Goal: Transaction & Acquisition: Obtain resource

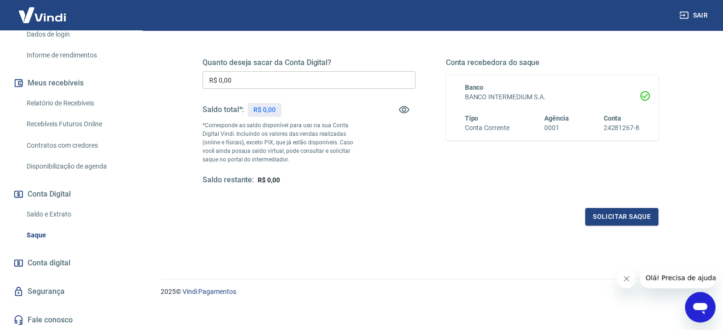
scroll to position [139, 0]
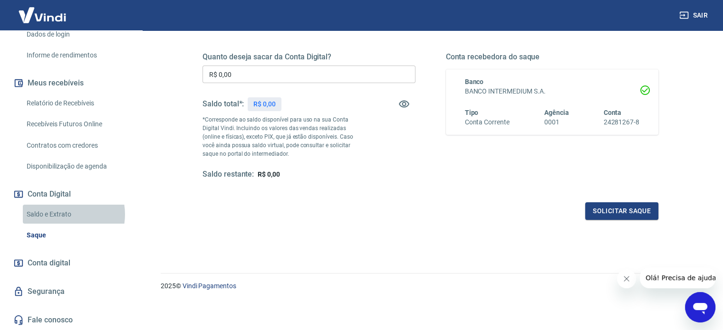
click at [62, 214] on link "Saldo e Extrato" at bounding box center [77, 214] width 108 height 19
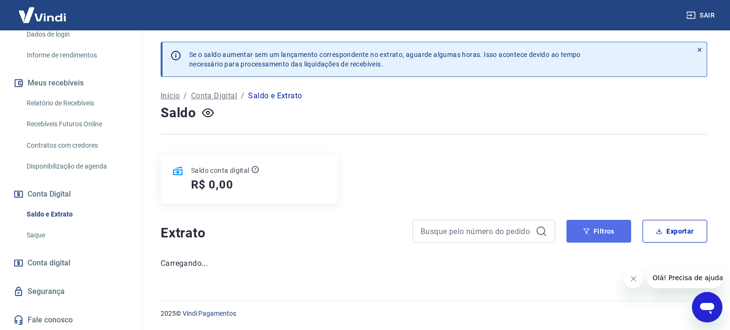
click at [589, 238] on button "Filtros" at bounding box center [598, 231] width 65 height 23
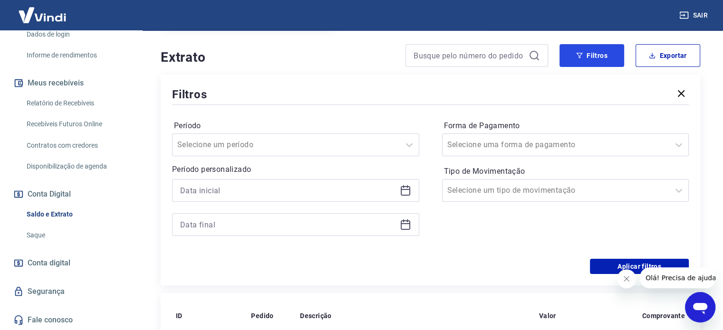
scroll to position [176, 0]
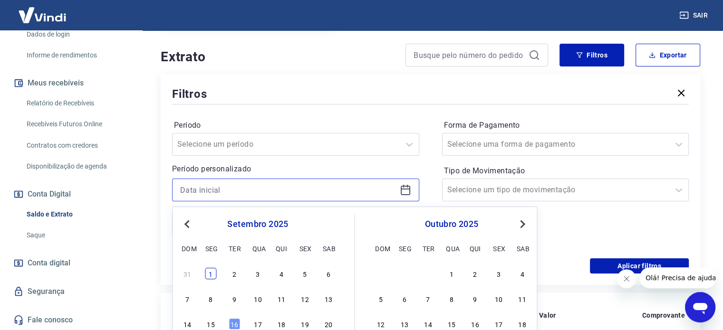
drag, startPoint x: 364, startPoint y: 197, endPoint x: 215, endPoint y: 272, distance: 167.3
click at [215, 201] on div "Previous Month Next Month setembro 2025 dom seg ter qua qui sex sab 31 1 2 3 4 …" at bounding box center [295, 190] width 247 height 23
click at [215, 272] on div "1" at bounding box center [210, 273] width 11 height 11
type input "01/09/2025"
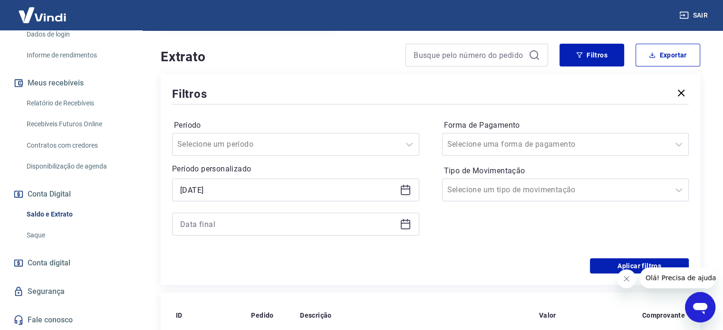
click at [411, 222] on icon at bounding box center [405, 224] width 11 height 11
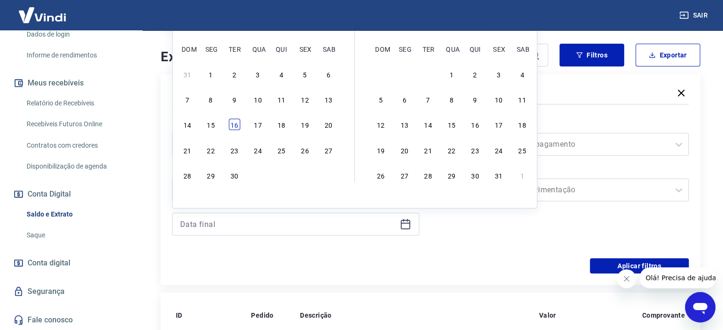
click at [230, 124] on div "16" at bounding box center [234, 124] width 11 height 11
type input "16/09/2025"
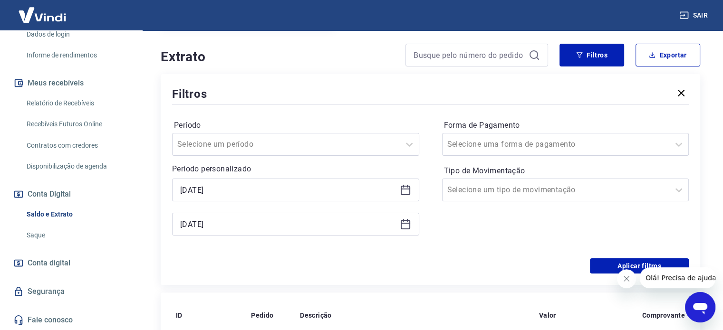
scroll to position [136, 0]
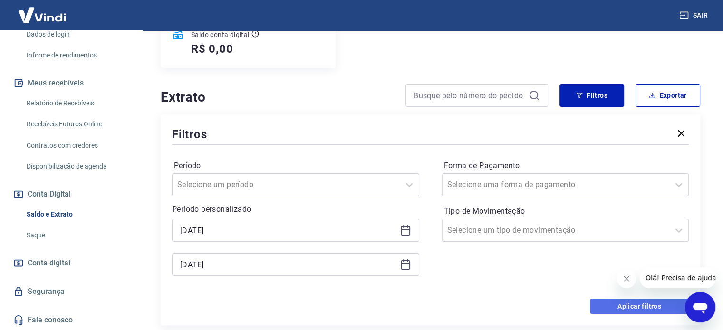
click at [609, 309] on button "Aplicar filtros" at bounding box center [639, 306] width 99 height 15
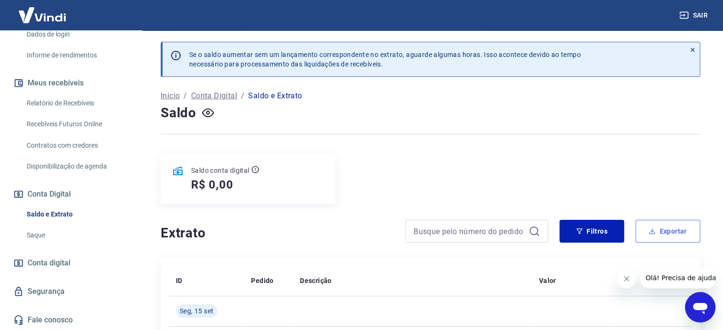
click at [669, 234] on button "Exportar" at bounding box center [667, 231] width 65 height 23
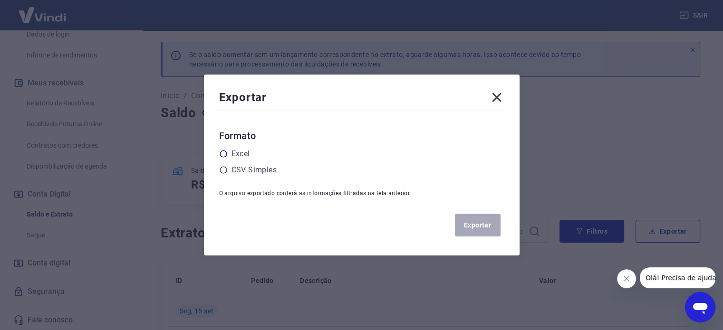
click at [232, 150] on div "Excel" at bounding box center [361, 153] width 285 height 11
click at [228, 154] on icon at bounding box center [223, 154] width 9 height 9
click at [0, 0] on input "radio" at bounding box center [0, 0] width 0 height 0
click at [488, 225] on button "Exportar" at bounding box center [478, 225] width 46 height 23
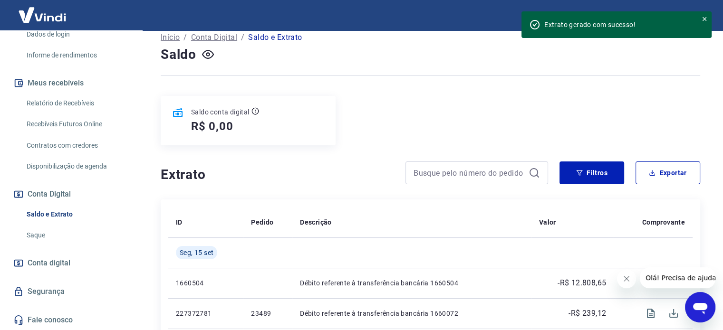
scroll to position [59, 0]
click at [68, 103] on link "Relatório de Recebíveis" at bounding box center [77, 103] width 108 height 19
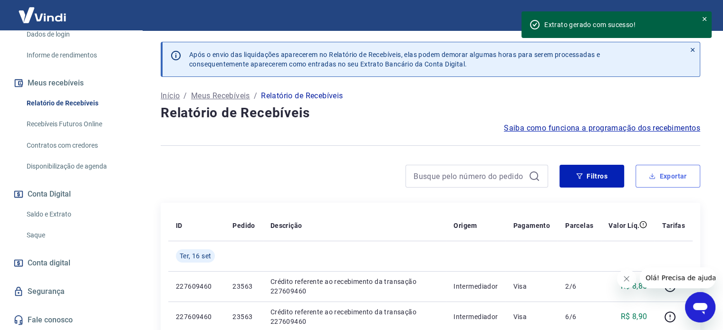
click at [683, 176] on button "Exportar" at bounding box center [667, 176] width 65 height 23
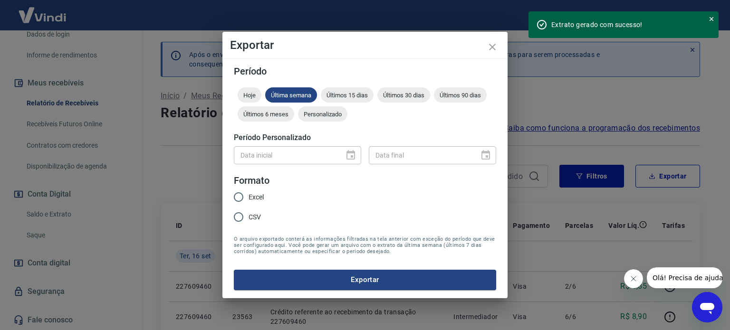
click at [580, 89] on div "Exportar Período Hoje Última semana Últimos 15 dias Últimos 30 dias Últimos 90 …" at bounding box center [365, 165] width 730 height 330
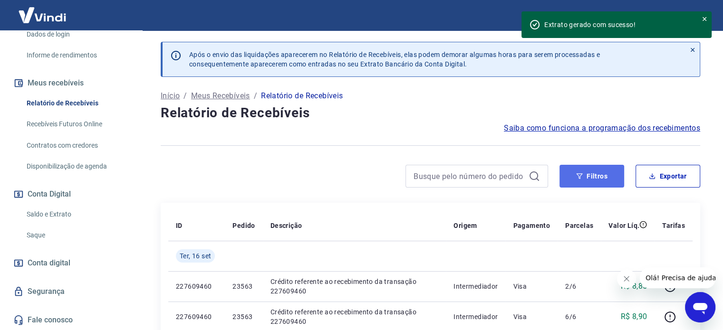
click at [603, 174] on button "Filtros" at bounding box center [591, 176] width 65 height 23
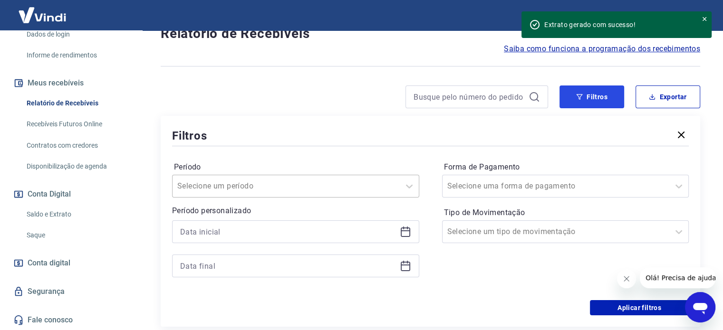
scroll to position [81, 0]
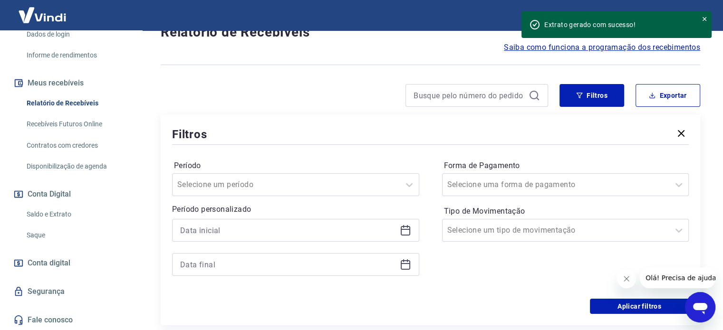
click at [405, 231] on icon at bounding box center [405, 230] width 11 height 11
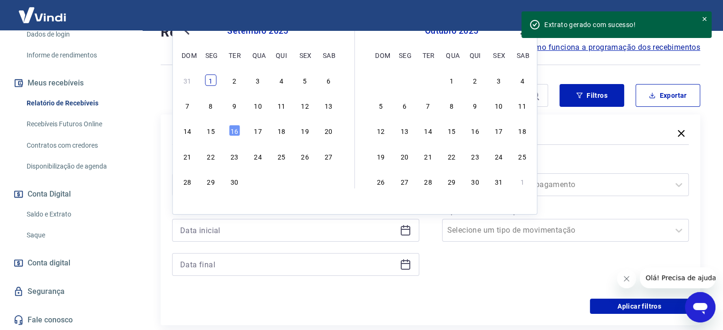
click at [213, 83] on div "1" at bounding box center [210, 80] width 11 height 11
type input "01/09/2025"
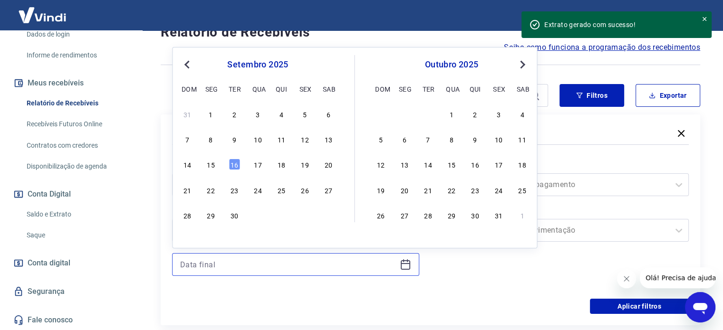
click at [227, 264] on input at bounding box center [288, 265] width 216 height 14
click at [231, 167] on div "16" at bounding box center [234, 164] width 11 height 11
type input "16/09/2025"
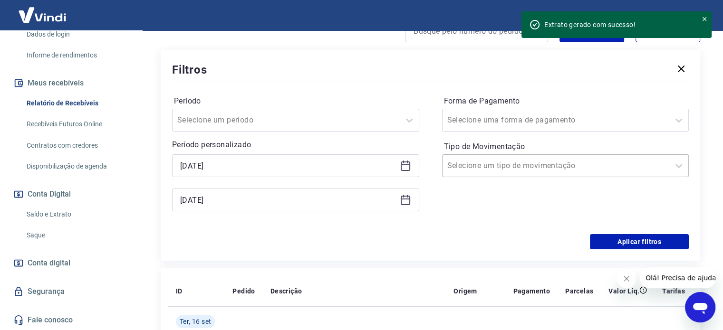
scroll to position [157, 0]
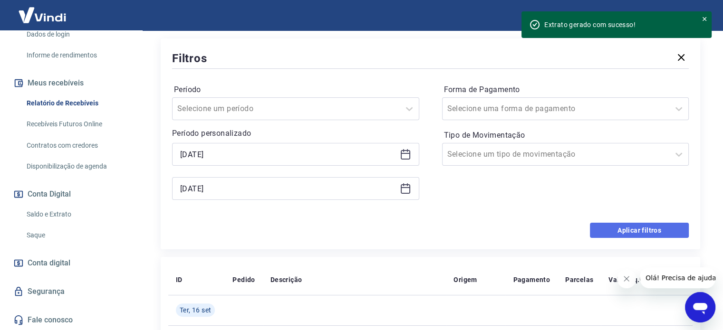
click at [639, 234] on button "Aplicar filtros" at bounding box center [639, 230] width 99 height 15
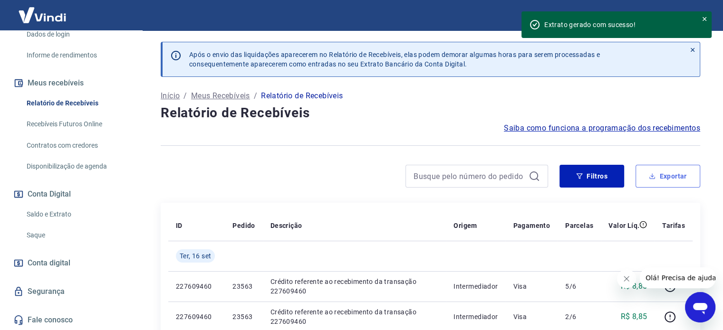
click at [684, 183] on button "Exportar" at bounding box center [667, 176] width 65 height 23
type input "01/09/2025"
type input "16/09/2025"
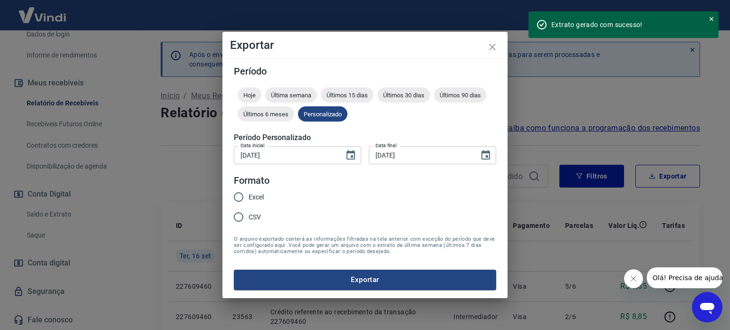
click at [257, 195] on span "Excel" at bounding box center [256, 197] width 15 height 10
click at [249, 195] on input "Excel" at bounding box center [239, 197] width 20 height 20
radio input "true"
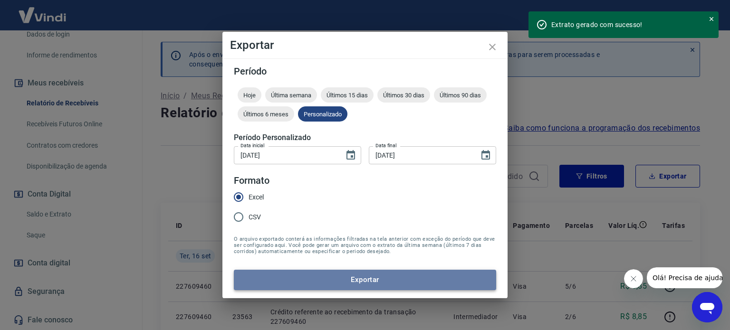
click at [291, 281] on button "Exportar" at bounding box center [365, 280] width 262 height 20
